Goal: Find specific page/section: Find specific page/section

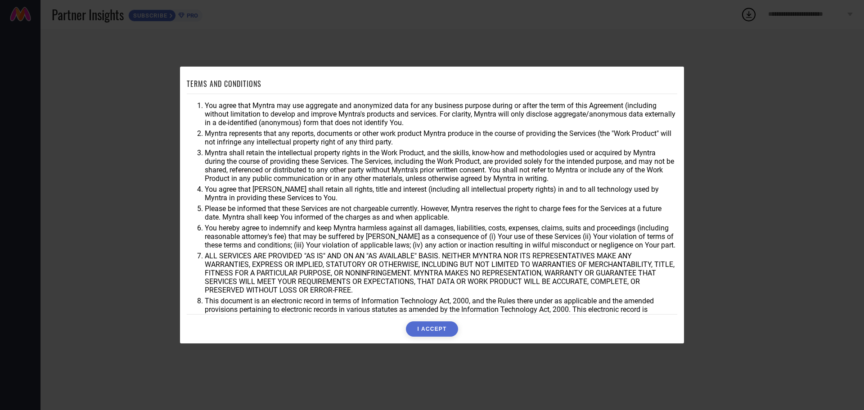
click at [94, 75] on div "TERMS AND CONDITIONS You agree that Myntra may use aggregate and anonymized dat…" at bounding box center [432, 205] width 864 height 410
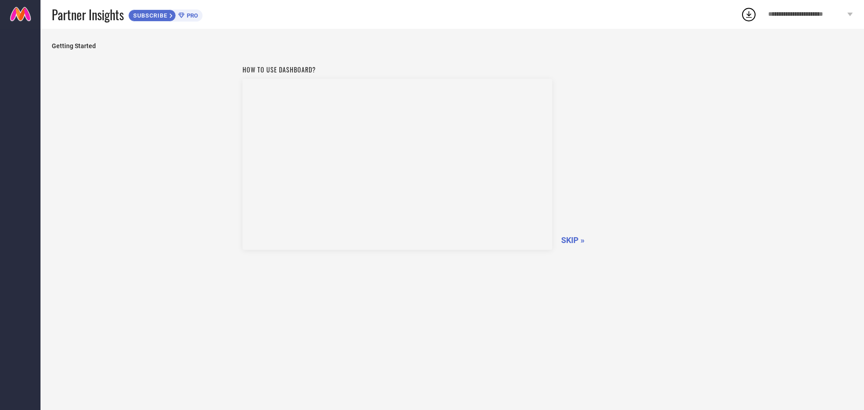
click at [569, 242] on span "SKIP »" at bounding box center [572, 239] width 23 height 9
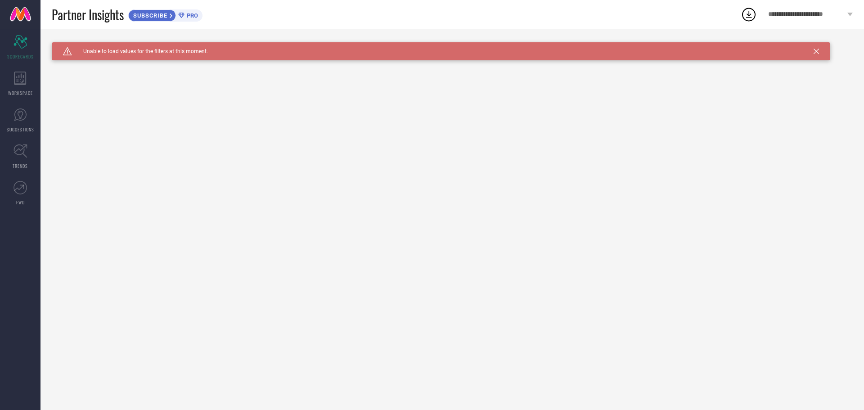
click at [20, 10] on link at bounding box center [20, 14] width 41 height 29
